Goal: Information Seeking & Learning: Understand process/instructions

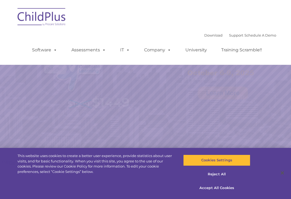
select select "MEDIUM"
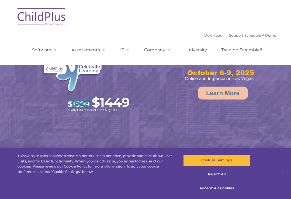
select select "MEDIUM"
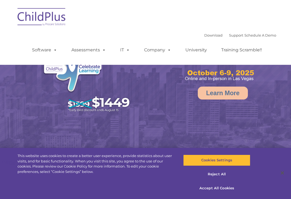
select select "MEDIUM"
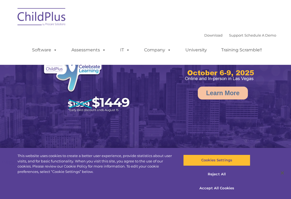
select select "MEDIUM"
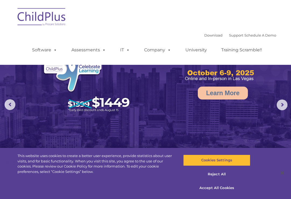
click at [229, 34] on link "Support" at bounding box center [236, 35] width 14 height 4
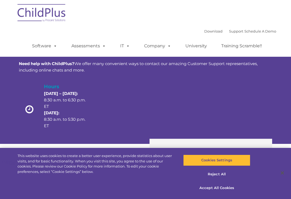
click at [128, 30] on div "Download Support | Schedule A Demo  MENU MENU Software ChildPlus: The original…" at bounding box center [148, 42] width 255 height 30
